Goal: Task Accomplishment & Management: Manage account settings

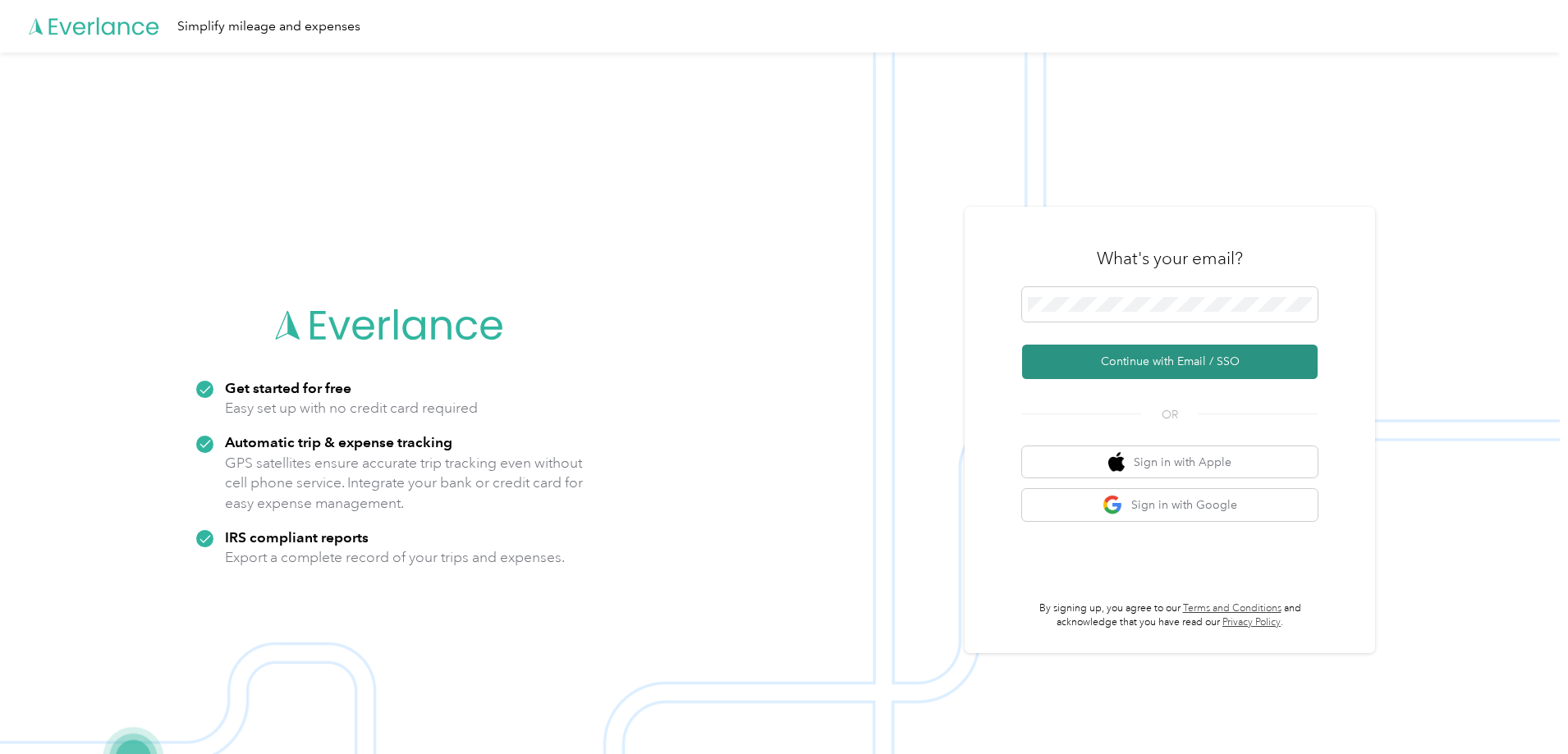
click at [1197, 362] on button "Continue with Email / SSO" at bounding box center [1169, 362] width 296 height 34
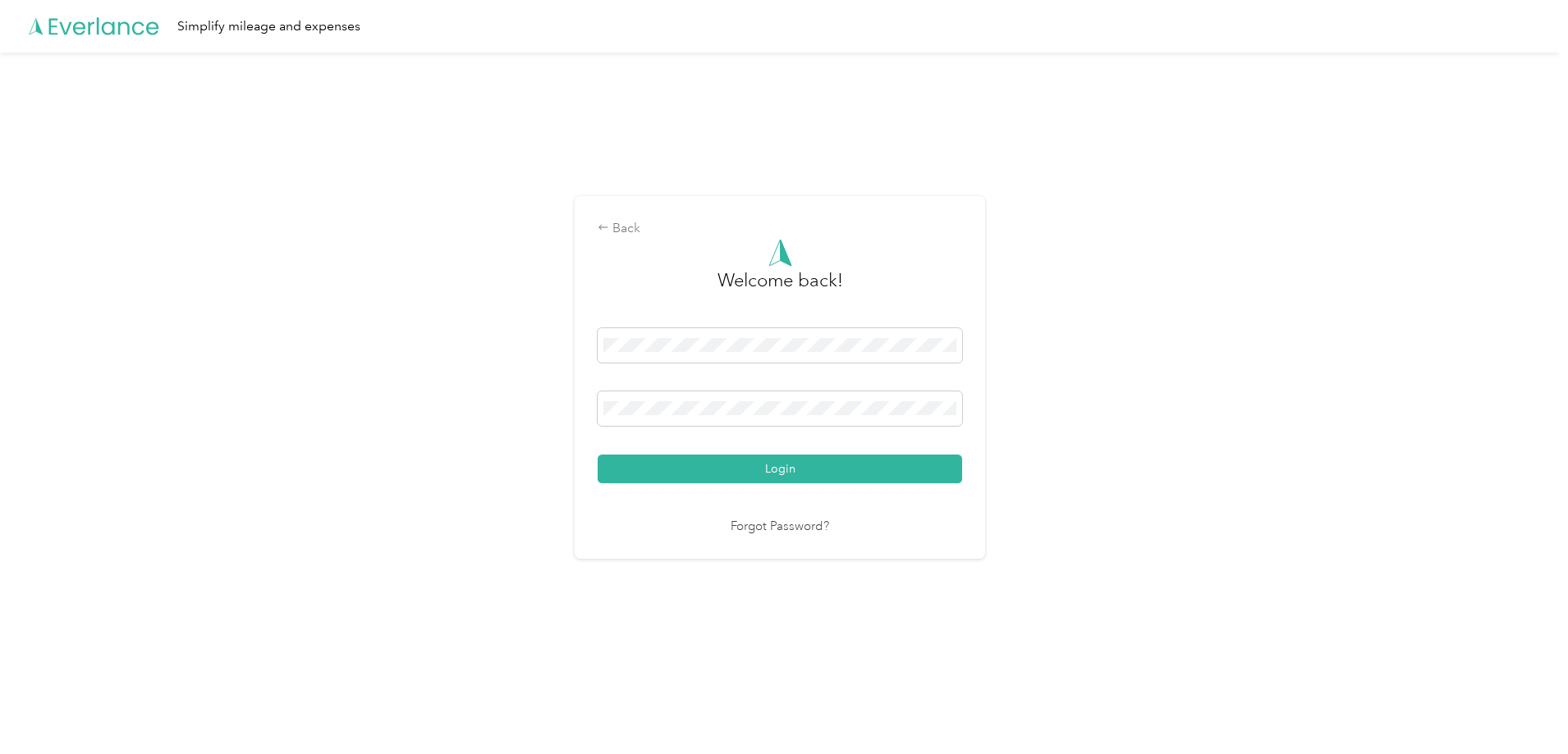
click at [549, 393] on div "Back Welcome back! Login Forgot Password?" at bounding box center [779, 384] width 1559 height 664
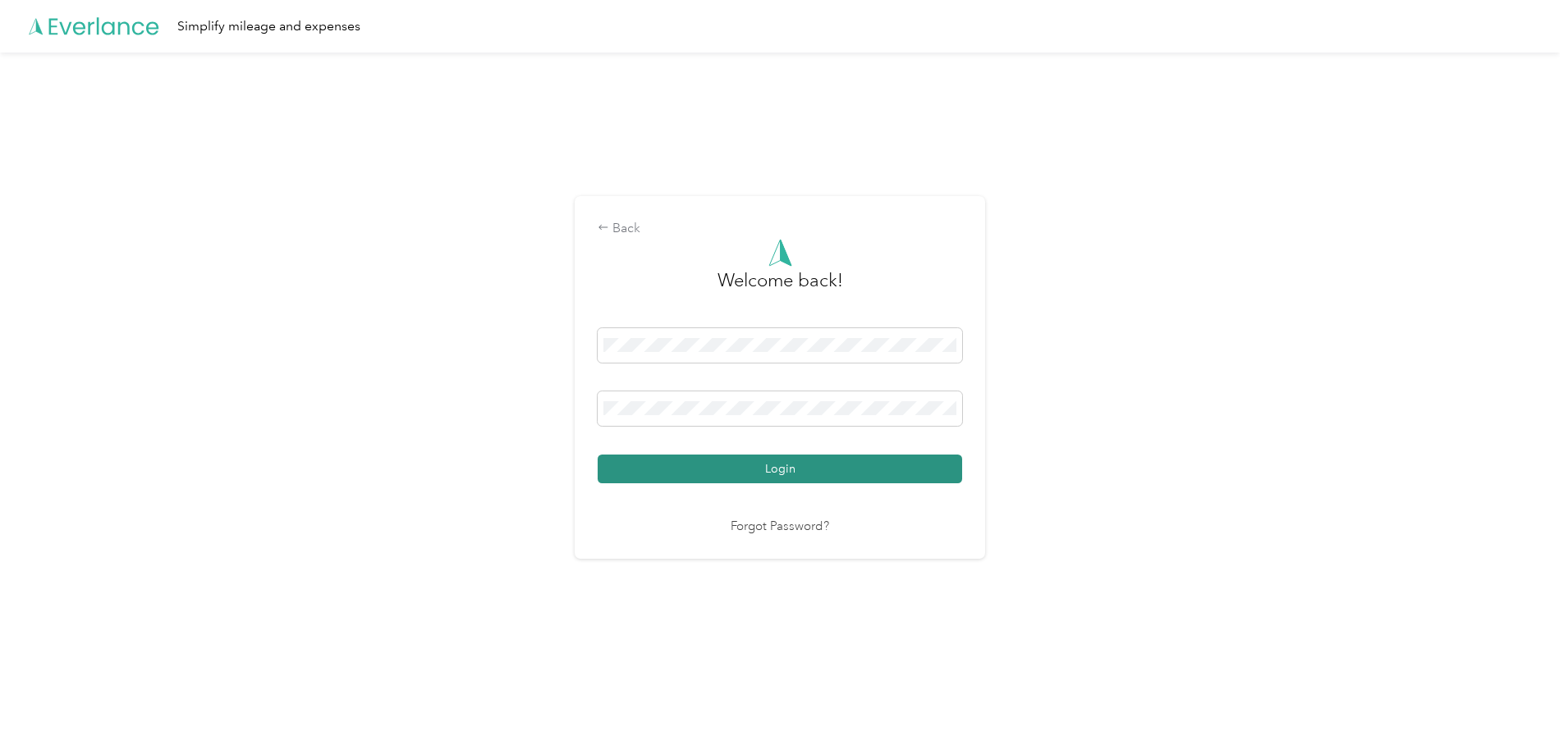
click at [880, 467] on button "Login" at bounding box center [780, 468] width 364 height 28
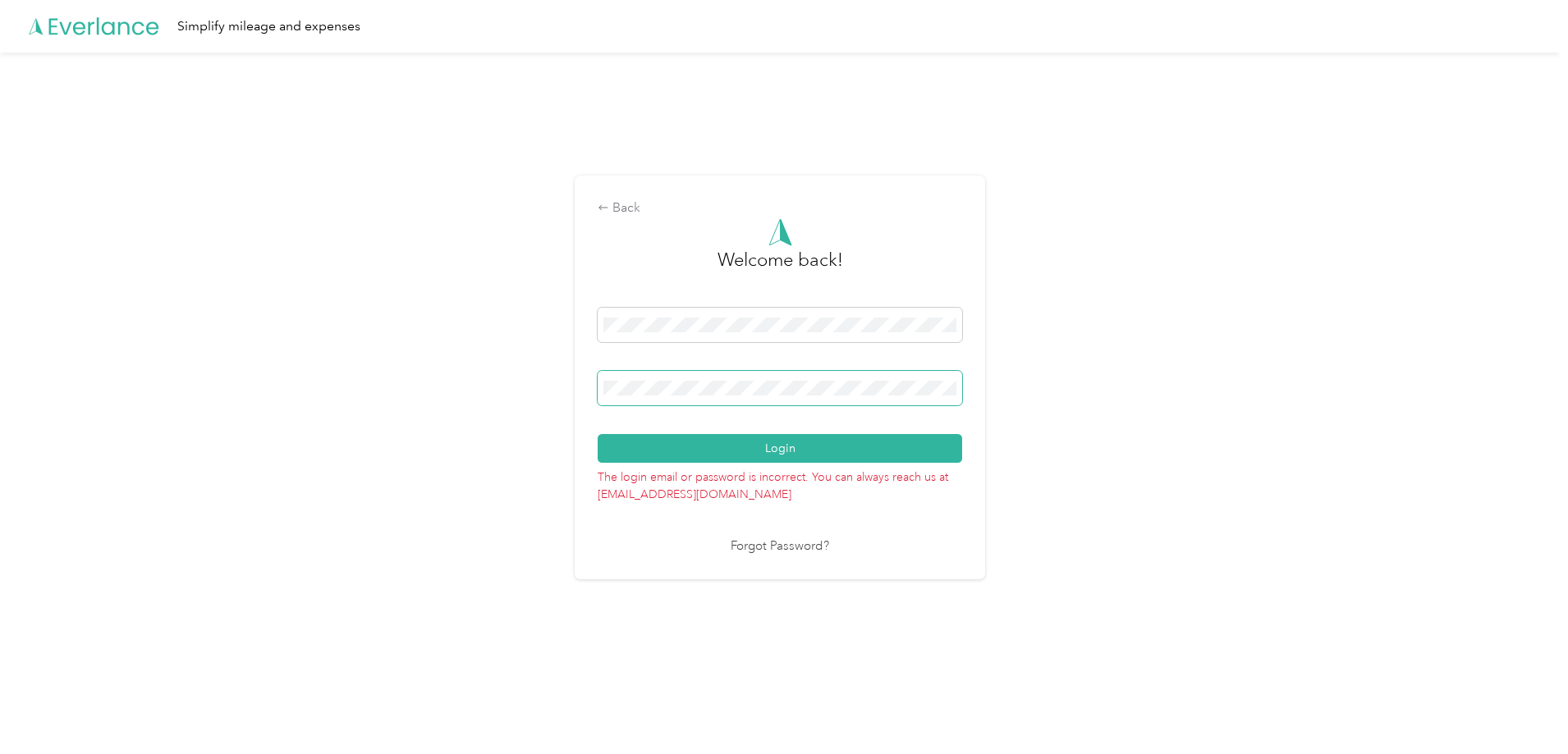
click at [532, 370] on div "Back Welcome back! Login The login email or password is incorrect. You can alwa…" at bounding box center [779, 384] width 1559 height 664
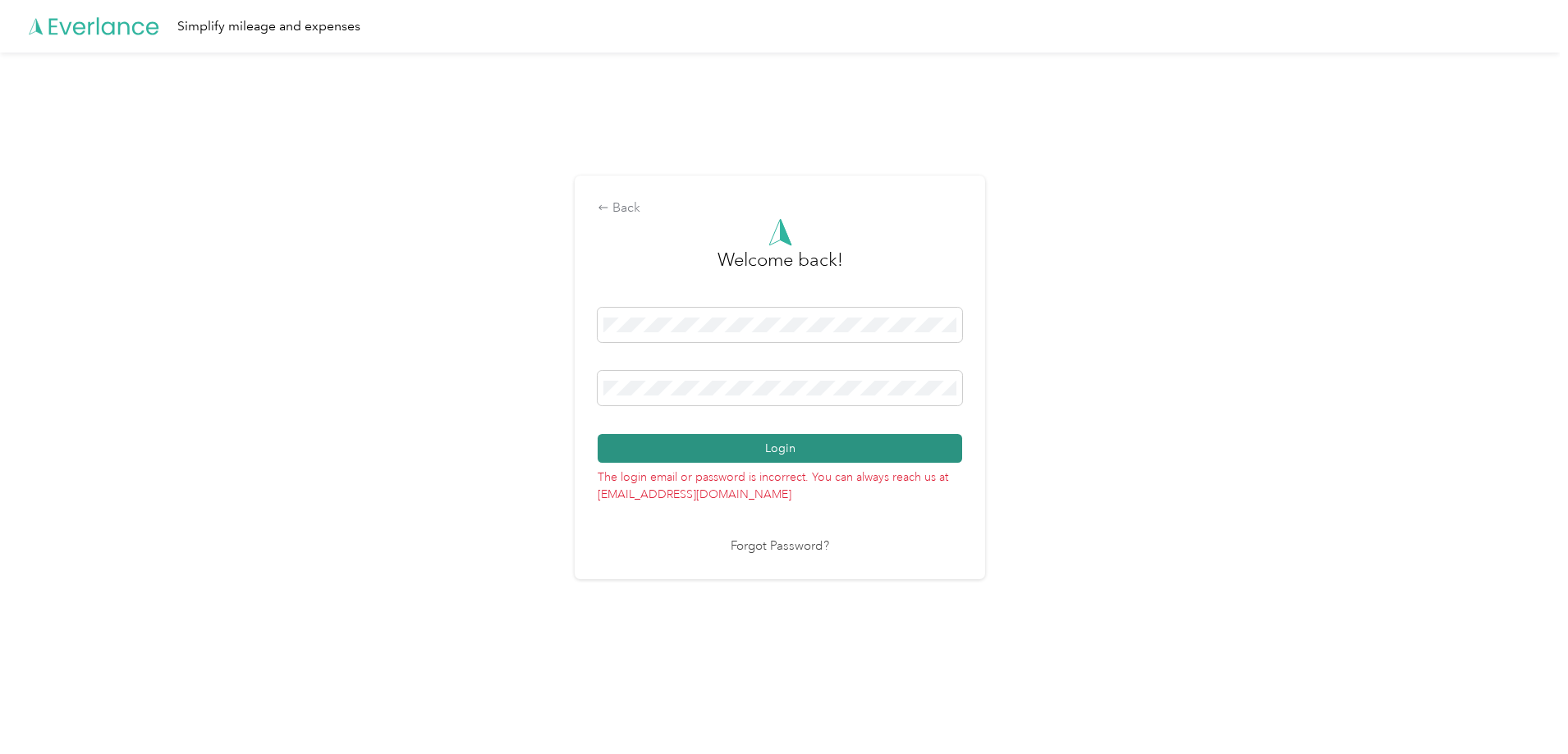
click at [911, 453] on button "Login" at bounding box center [780, 447] width 364 height 28
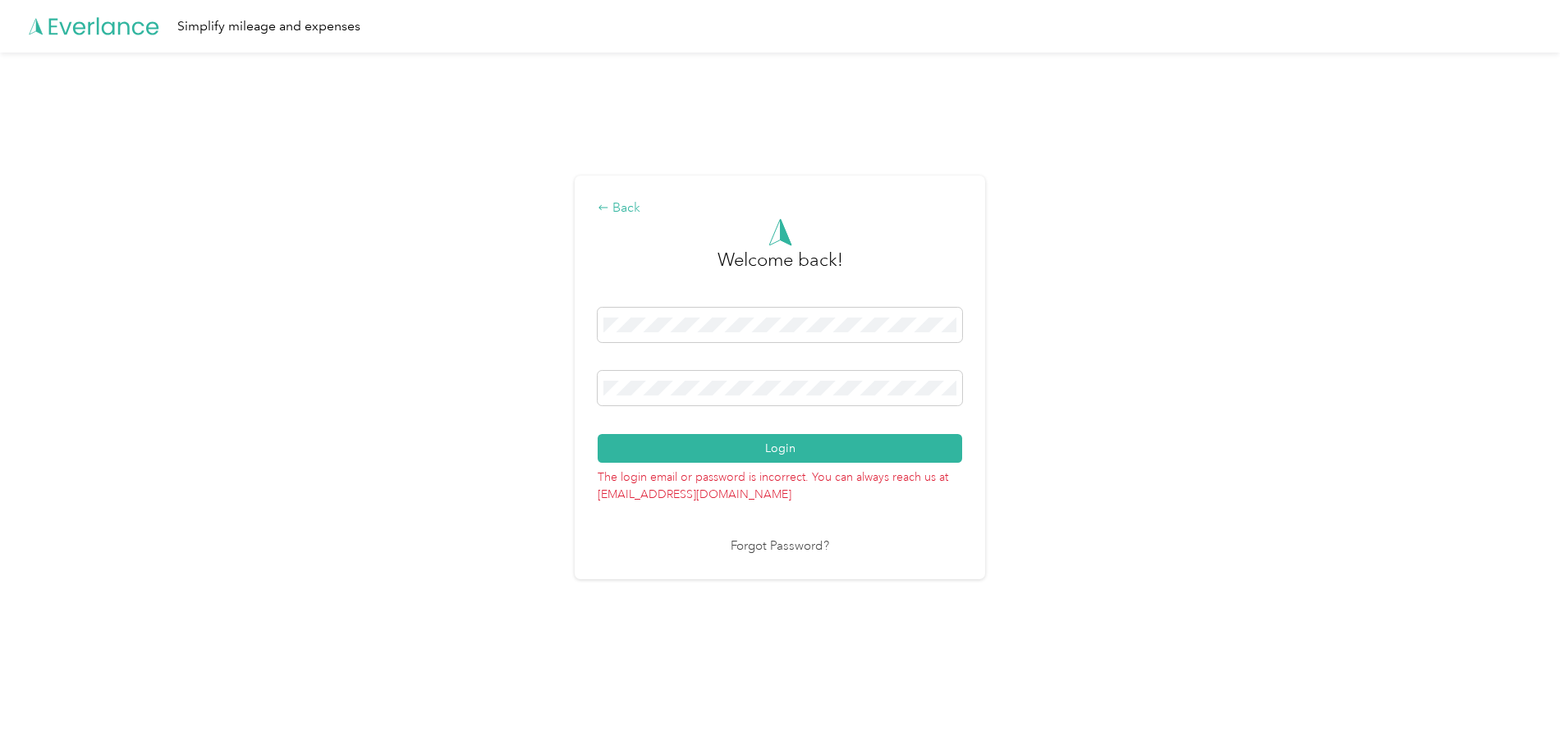
click at [617, 211] on div "Back" at bounding box center [780, 208] width 364 height 20
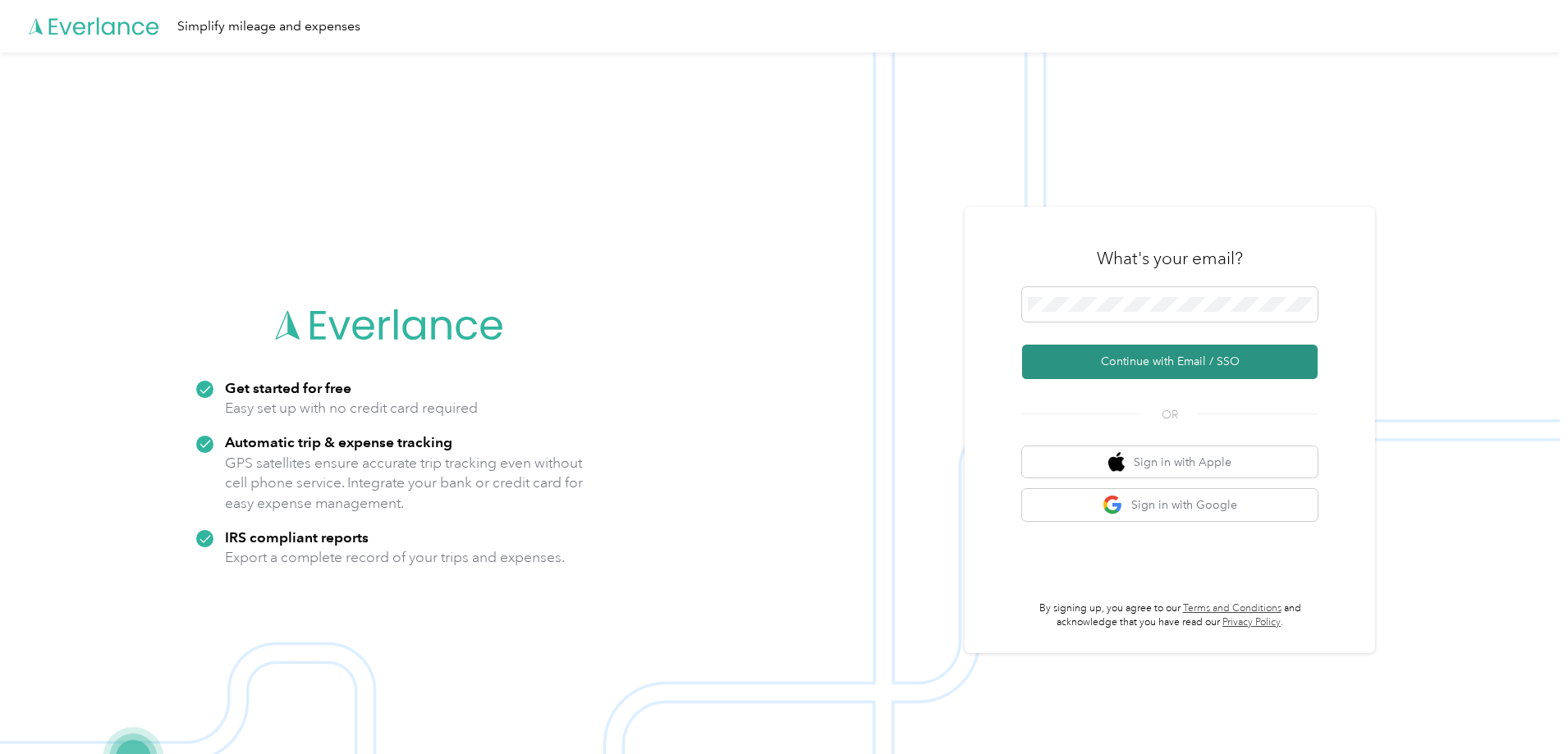
click at [1229, 364] on button "Continue with Email / SSO" at bounding box center [1169, 362] width 296 height 34
click at [1147, 361] on button "Continue with Email / SSO" at bounding box center [1169, 362] width 296 height 34
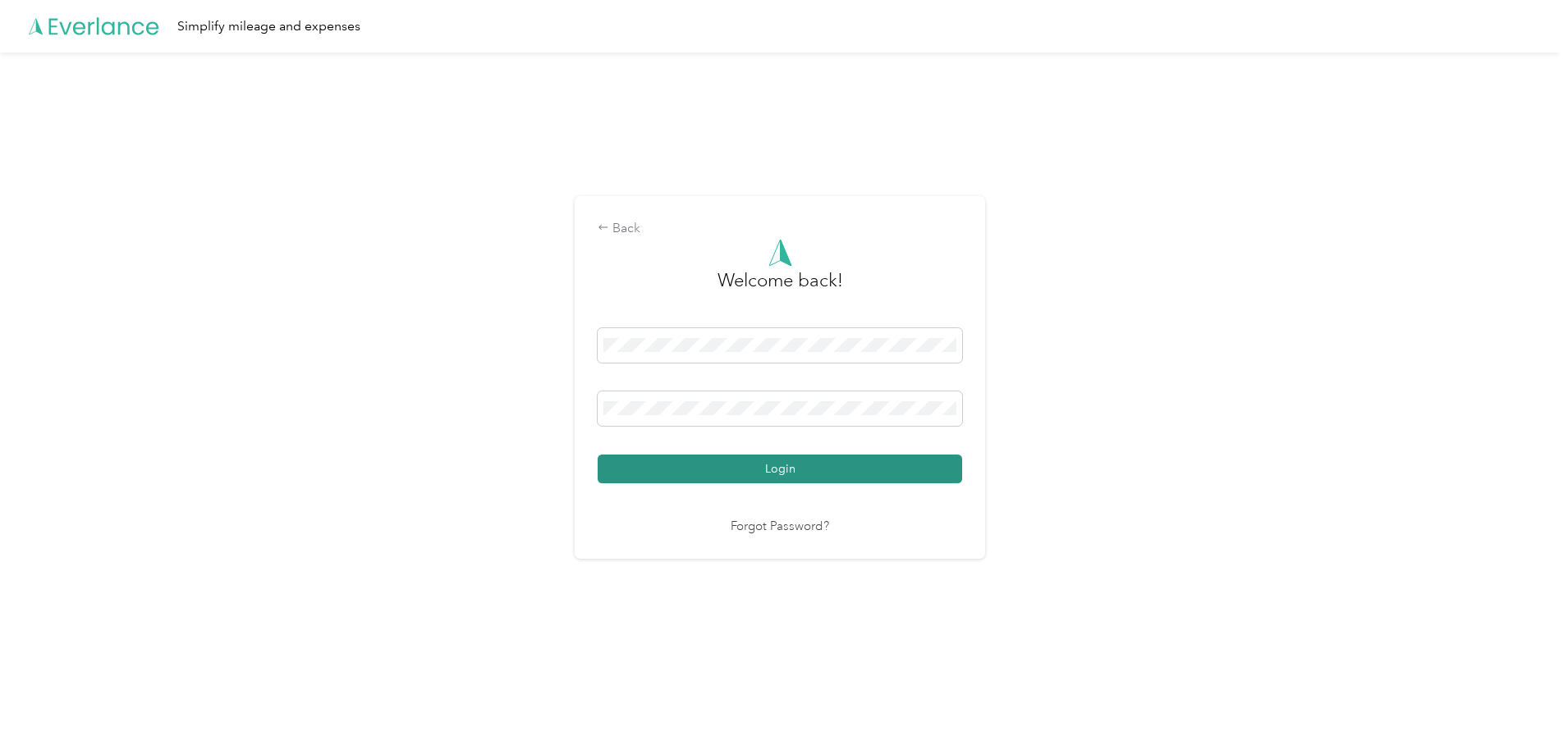
click at [808, 464] on button "Login" at bounding box center [780, 468] width 364 height 28
